Goal: Transaction & Acquisition: Purchase product/service

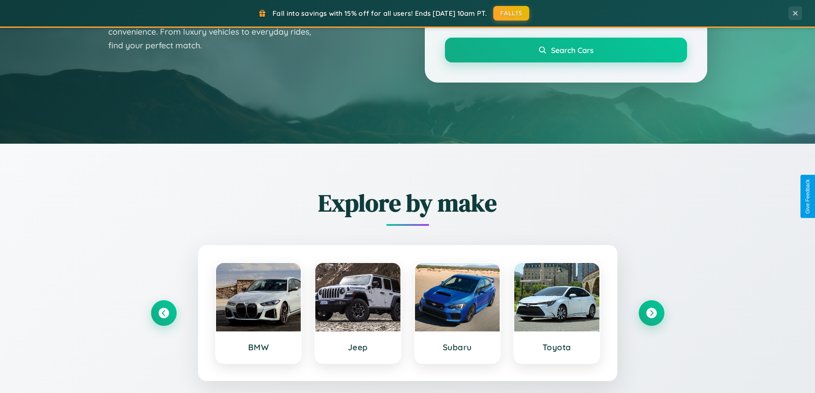
scroll to position [589, 0]
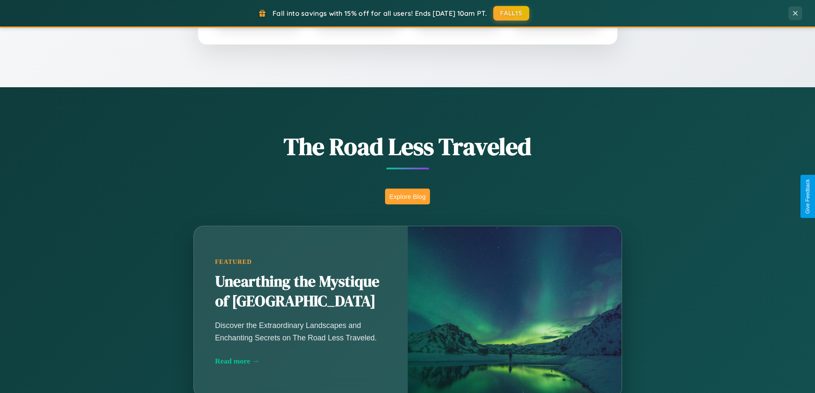
click at [407, 196] on button "Explore Blog" at bounding box center [407, 197] width 45 height 16
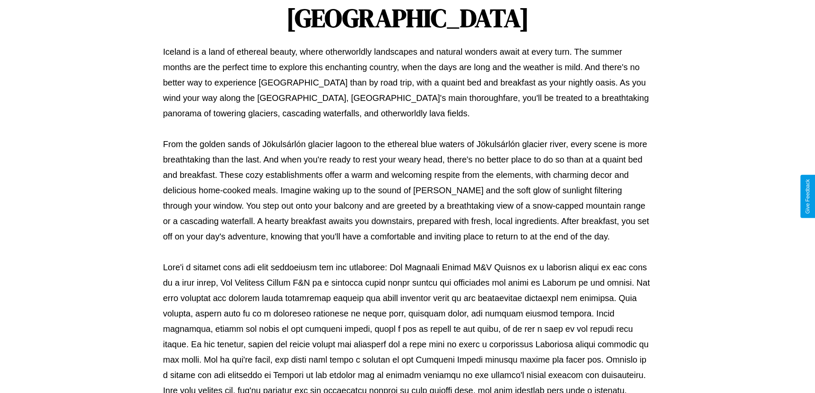
scroll to position [277, 0]
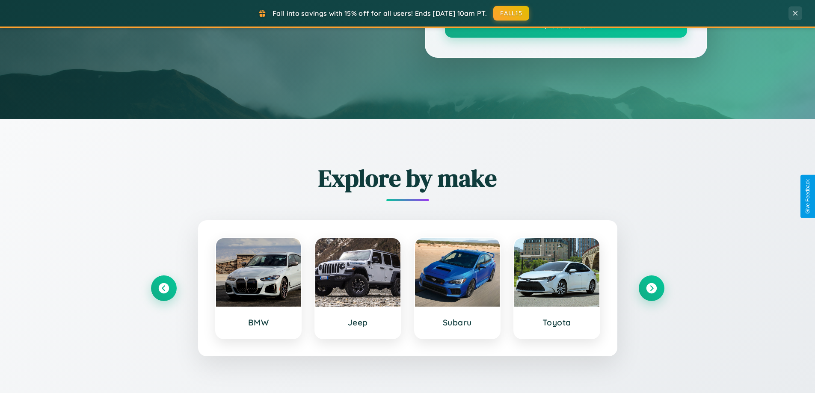
scroll to position [589, 0]
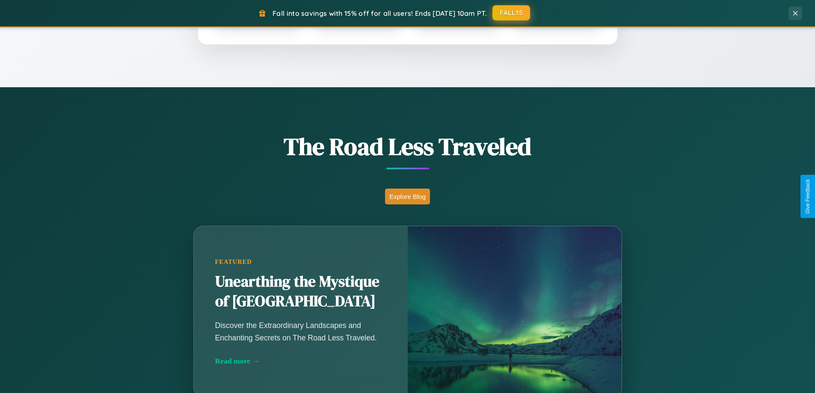
click at [512, 13] on button "FALL15" at bounding box center [511, 12] width 38 height 15
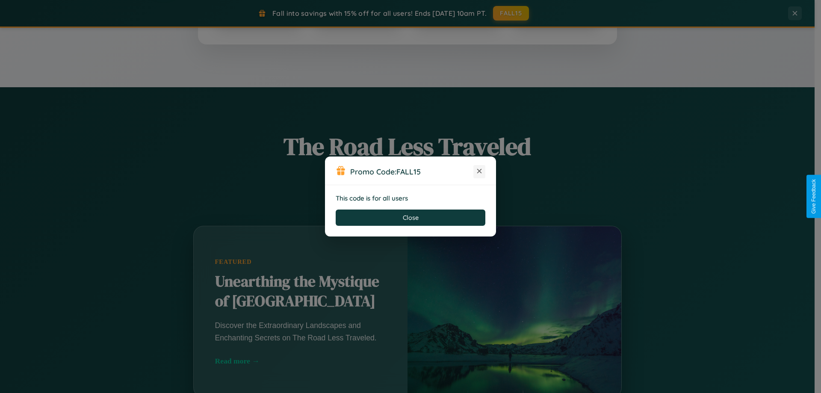
click at [479, 172] on icon at bounding box center [479, 171] width 9 height 9
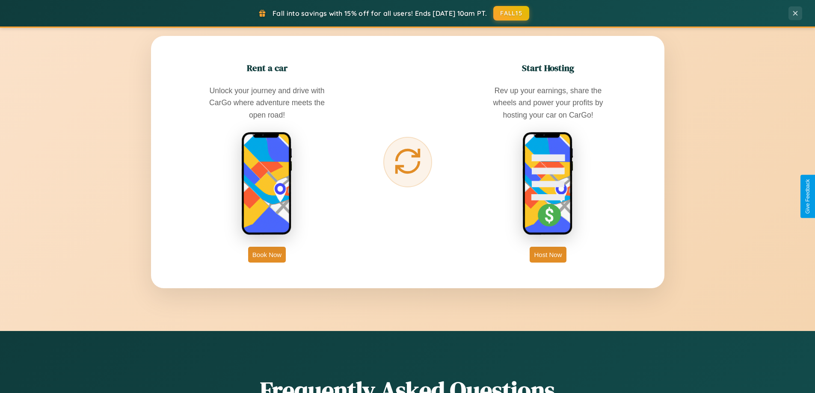
scroll to position [1374, 0]
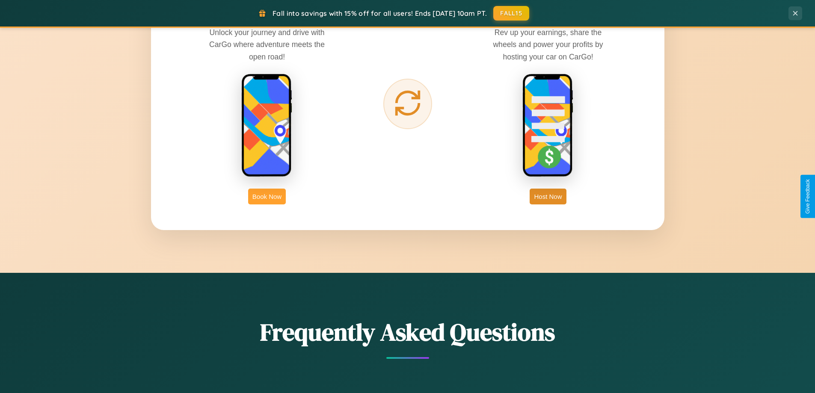
click at [267, 196] on button "Book Now" at bounding box center [267, 197] width 38 height 16
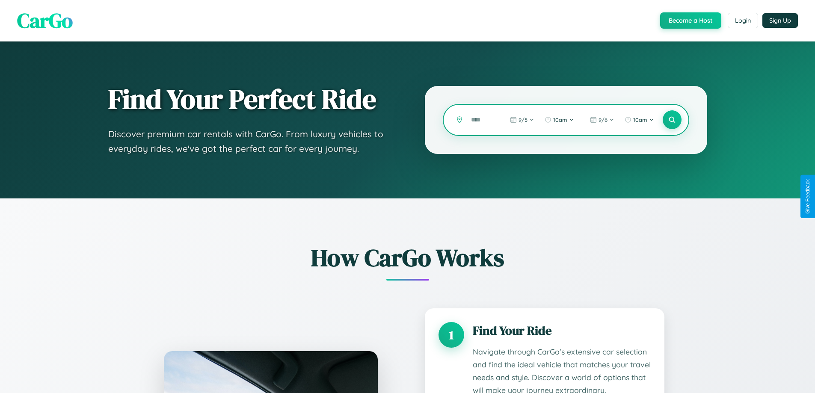
click at [480, 120] on input "text" at bounding box center [480, 119] width 27 height 15
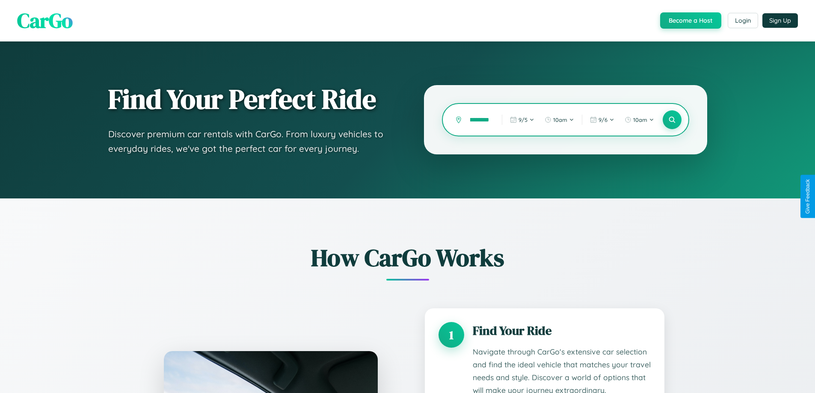
scroll to position [0, 10]
type input "*********"
click at [672, 120] on icon at bounding box center [672, 120] width 8 height 8
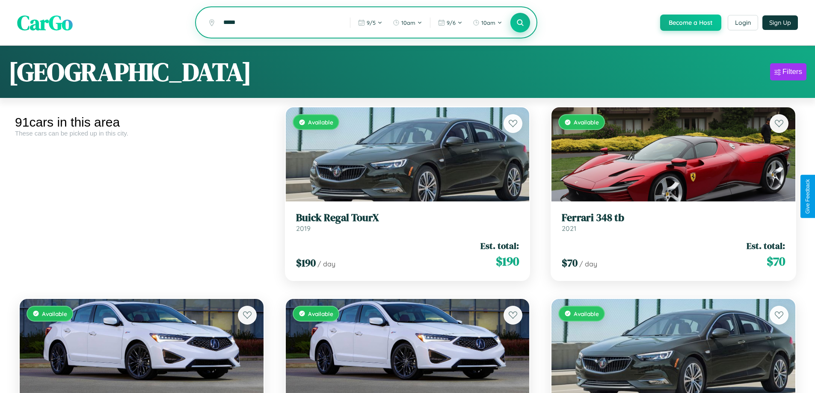
click at [520, 23] on icon at bounding box center [520, 22] width 8 height 8
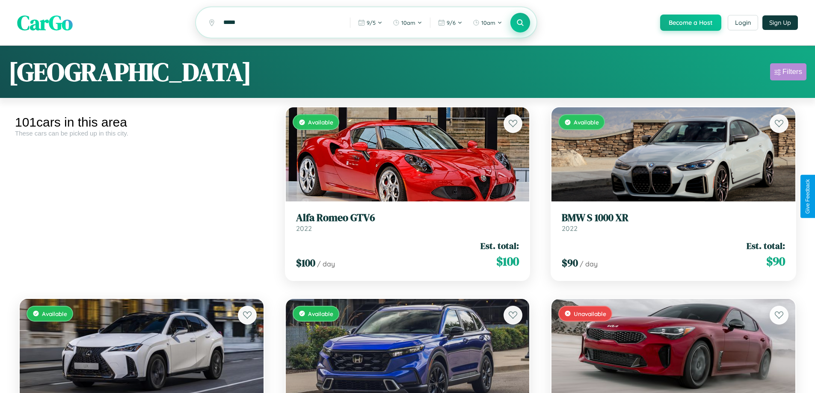
click at [788, 73] on div "Filters" at bounding box center [792, 72] width 20 height 9
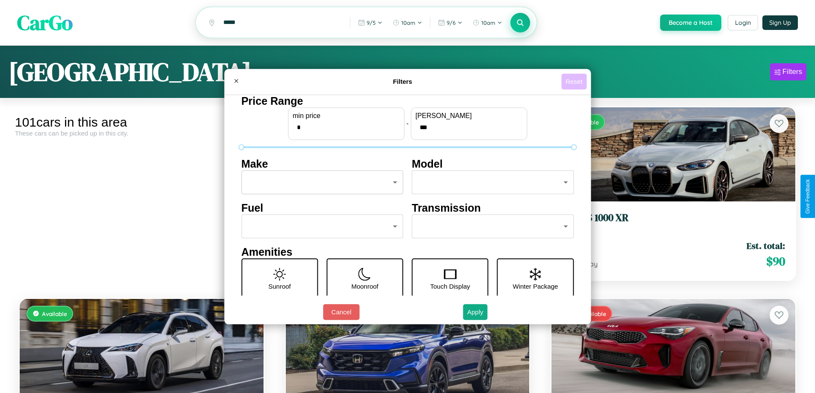
click at [575, 81] on button "Reset" at bounding box center [573, 82] width 25 height 16
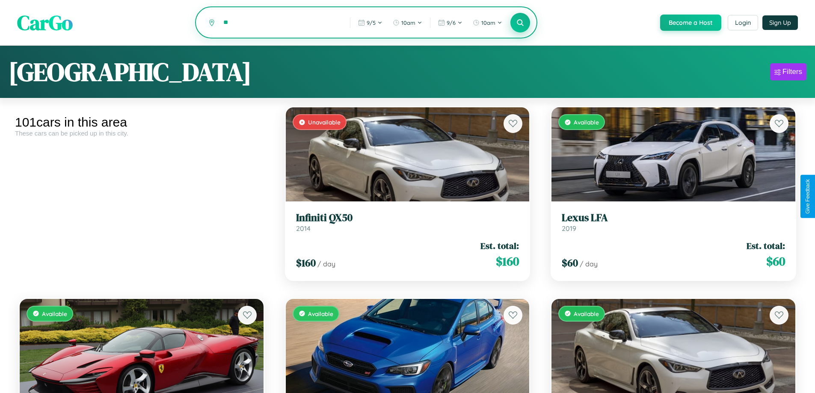
type input "*"
type input "**********"
click at [520, 23] on icon at bounding box center [520, 22] width 8 height 8
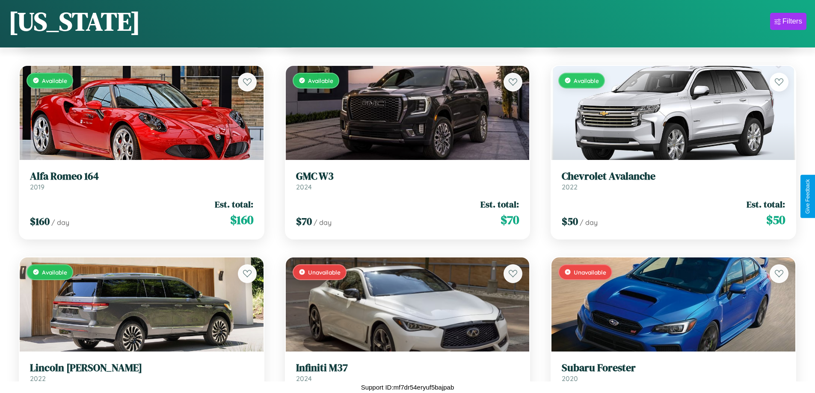
scroll to position [3568, 0]
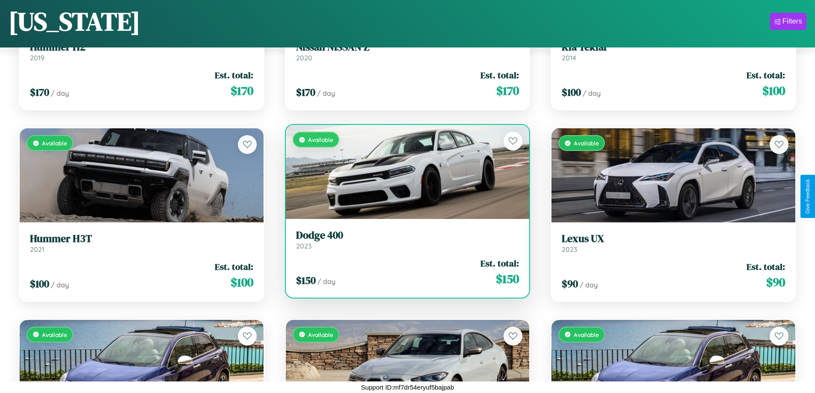
click at [404, 242] on h3 "Dodge 400" at bounding box center [407, 235] width 223 height 12
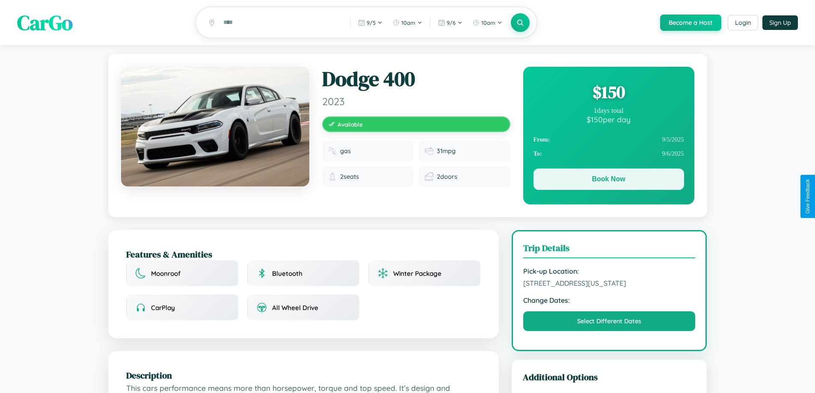
click at [608, 181] on button "Book Now" at bounding box center [608, 179] width 151 height 21
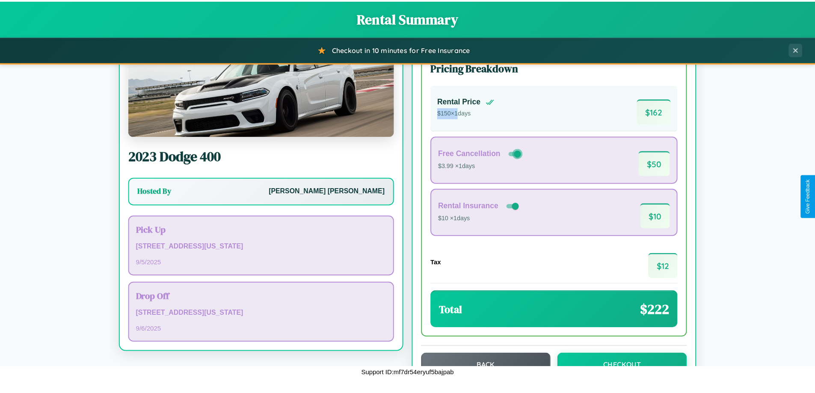
scroll to position [59, 0]
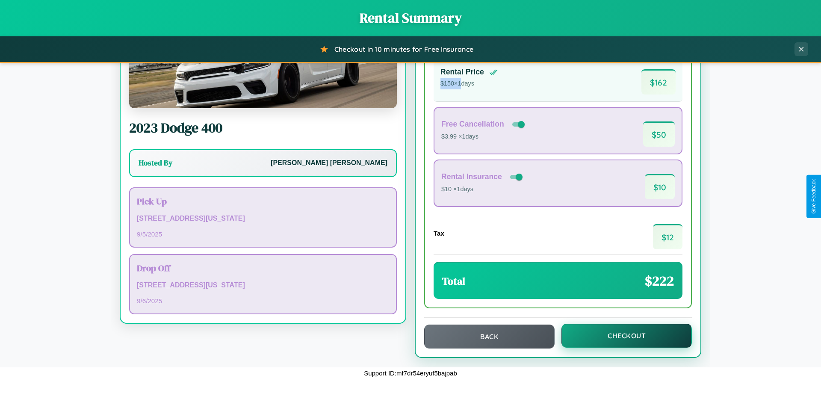
click at [621, 336] on button "Checkout" at bounding box center [627, 336] width 130 height 24
